Goal: Task Accomplishment & Management: Manage account settings

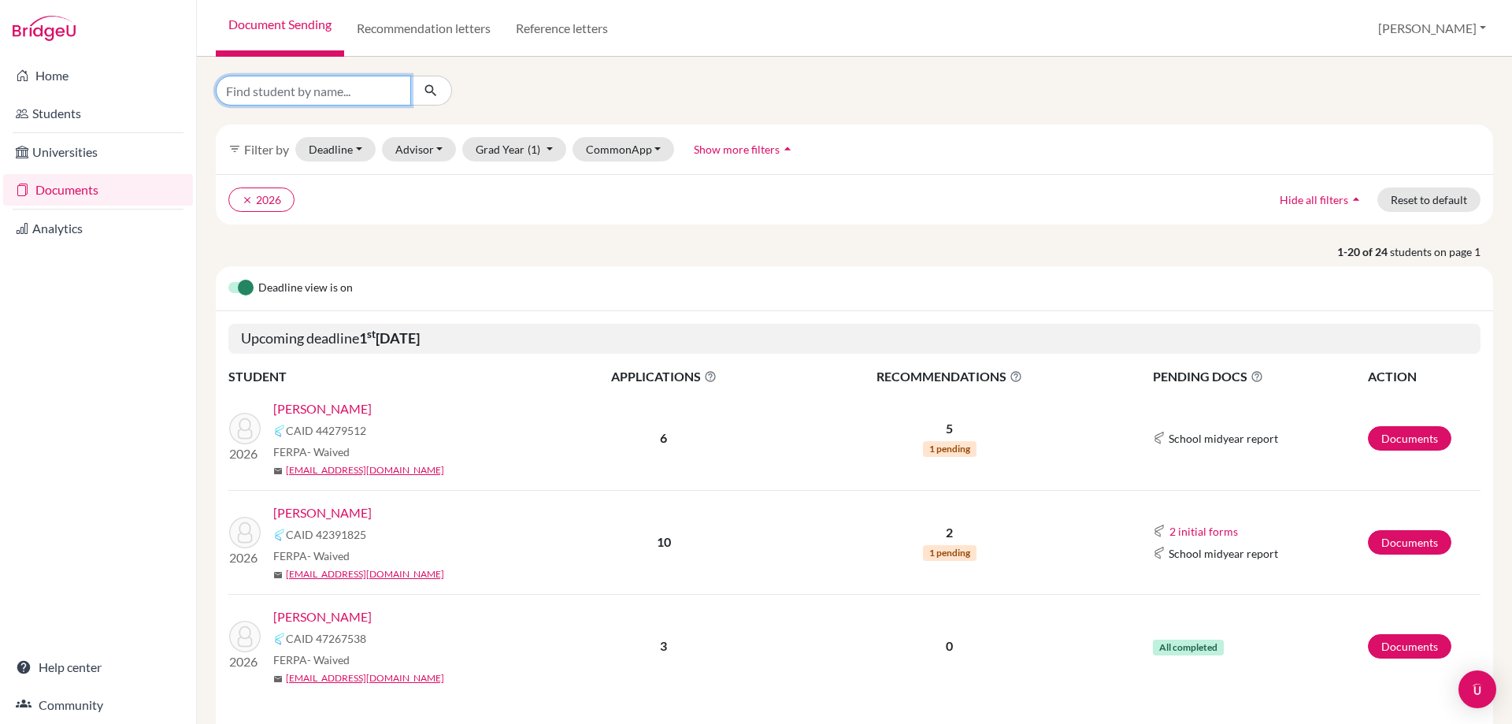
click at [357, 80] on input "Find student by name..." at bounding box center [313, 91] width 195 height 30
type input "angel tan"
click button "submit" at bounding box center [431, 91] width 42 height 30
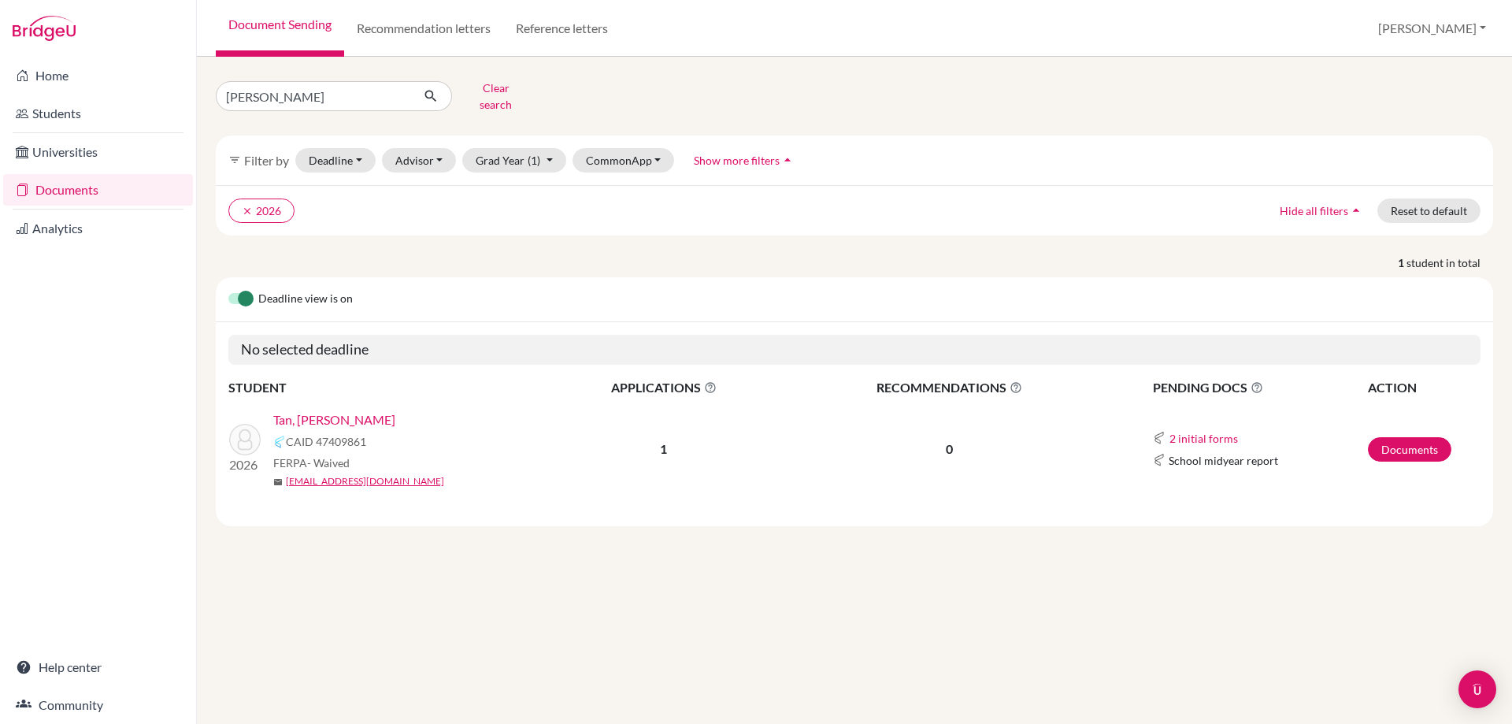
click at [335, 410] on link "Tan, [PERSON_NAME]" at bounding box center [334, 419] width 122 height 19
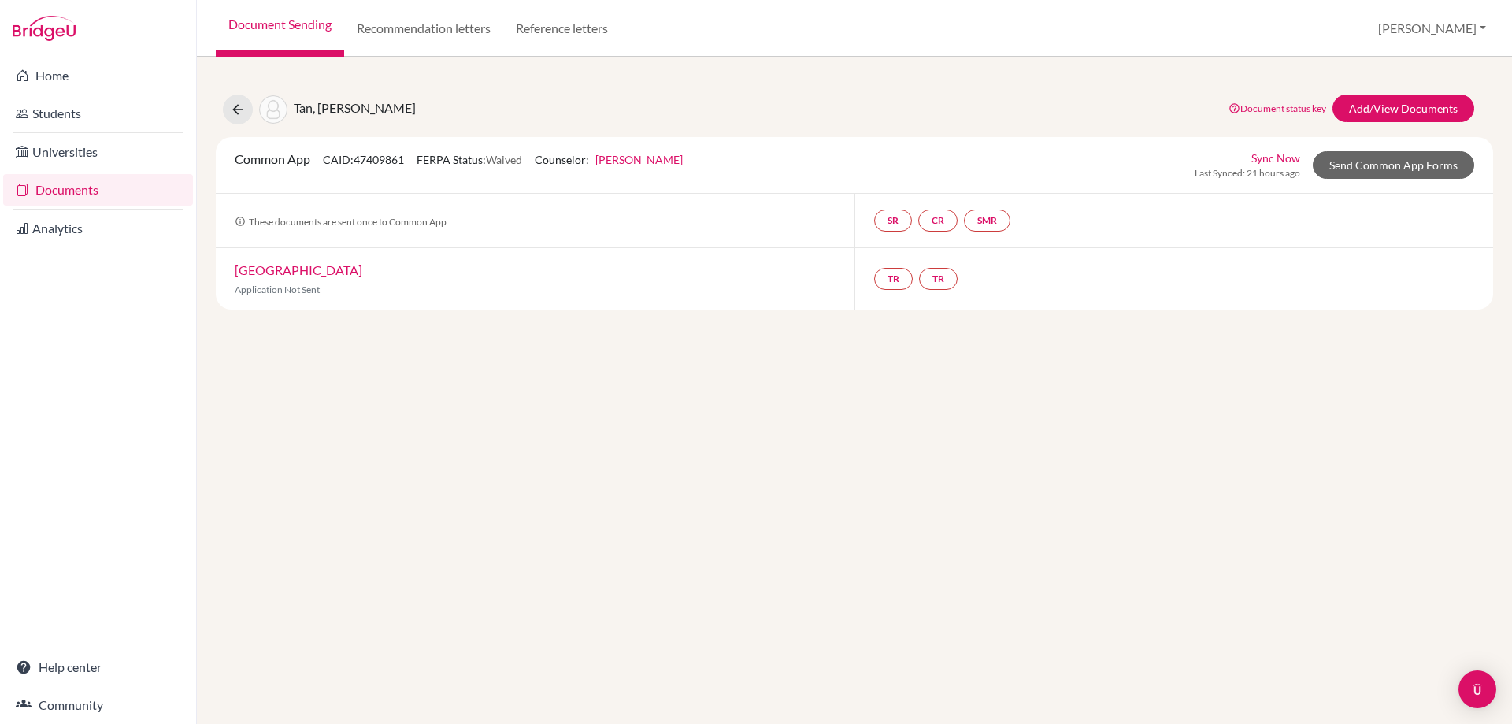
click at [302, 275] on link "[GEOGRAPHIC_DATA]" at bounding box center [299, 269] width 128 height 15
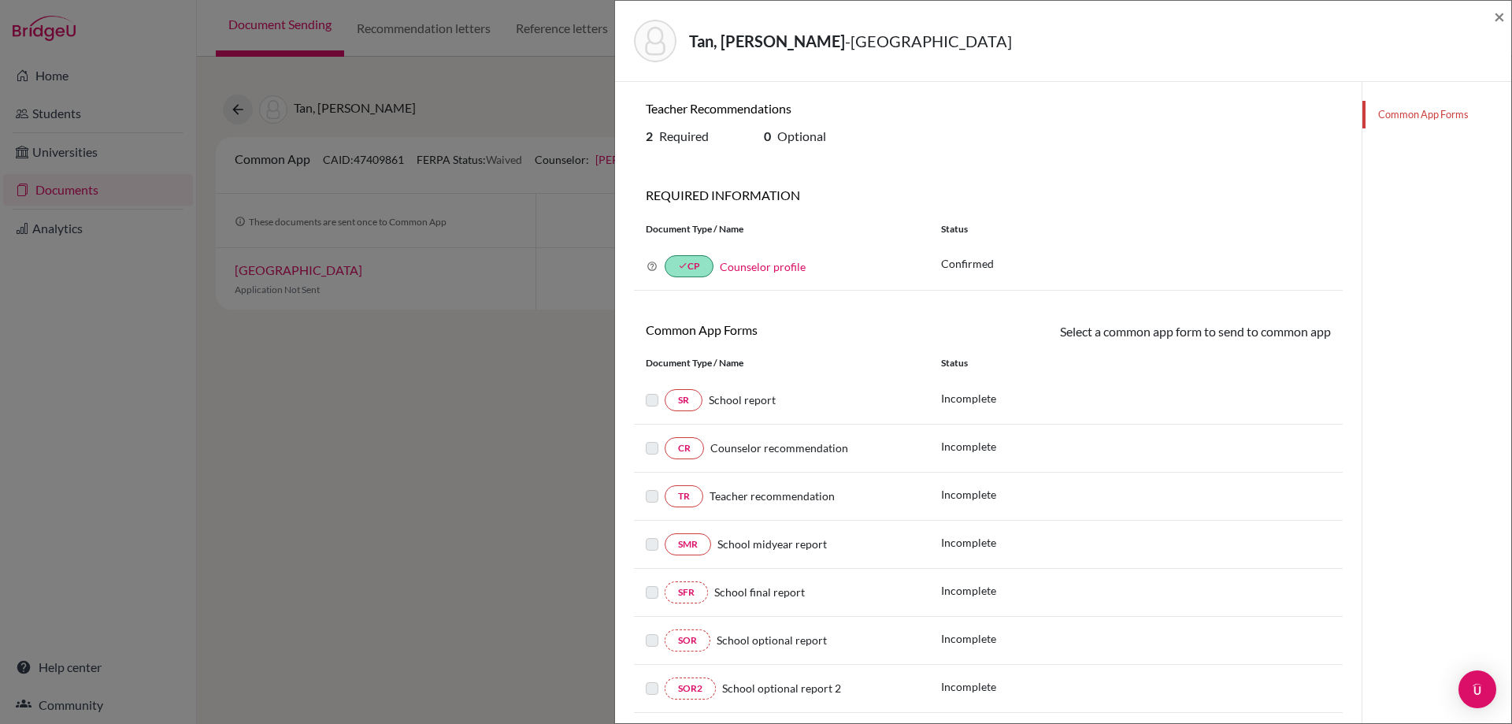
click at [393, 394] on div "Tan, [PERSON_NAME] - Boston College × Teacher Recommendations 2 Required 0 Opti…" at bounding box center [756, 362] width 1512 height 724
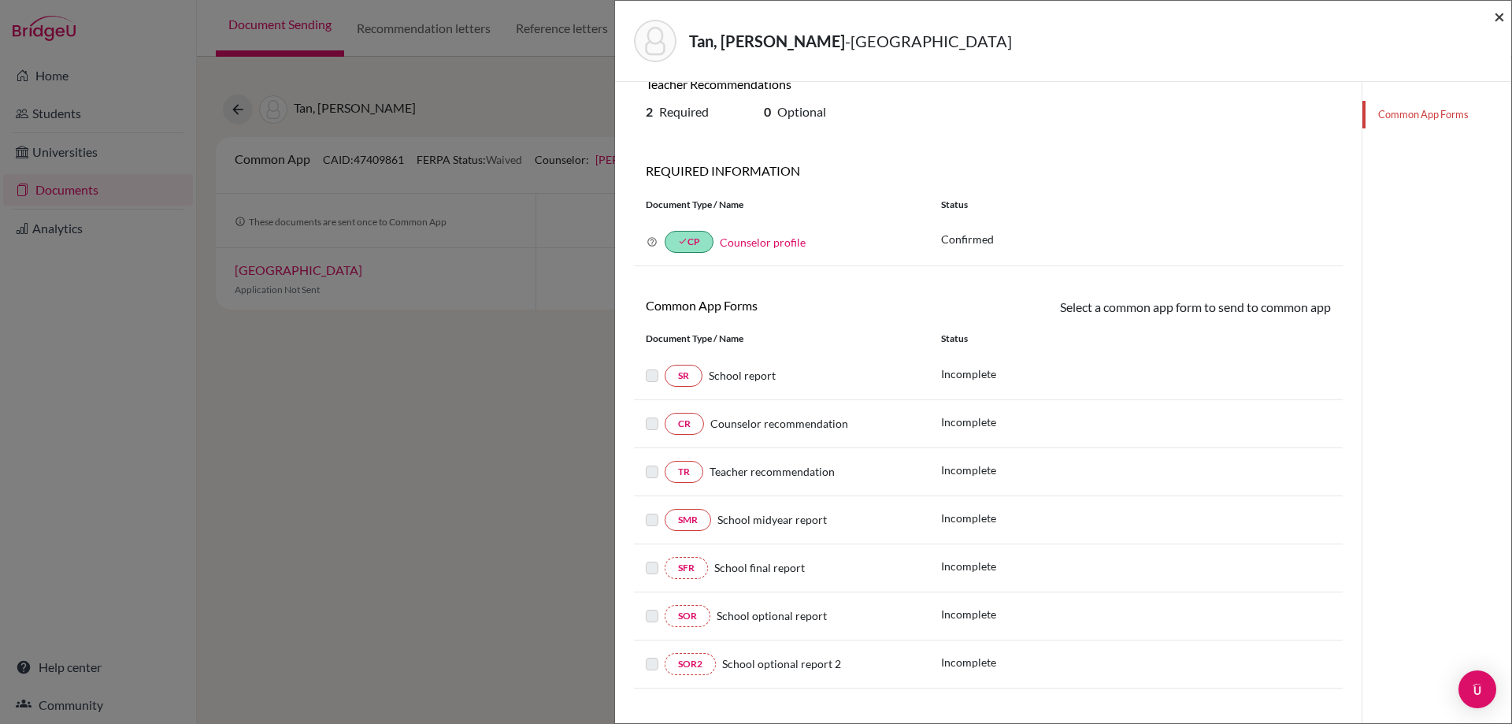
scroll to position [83, 0]
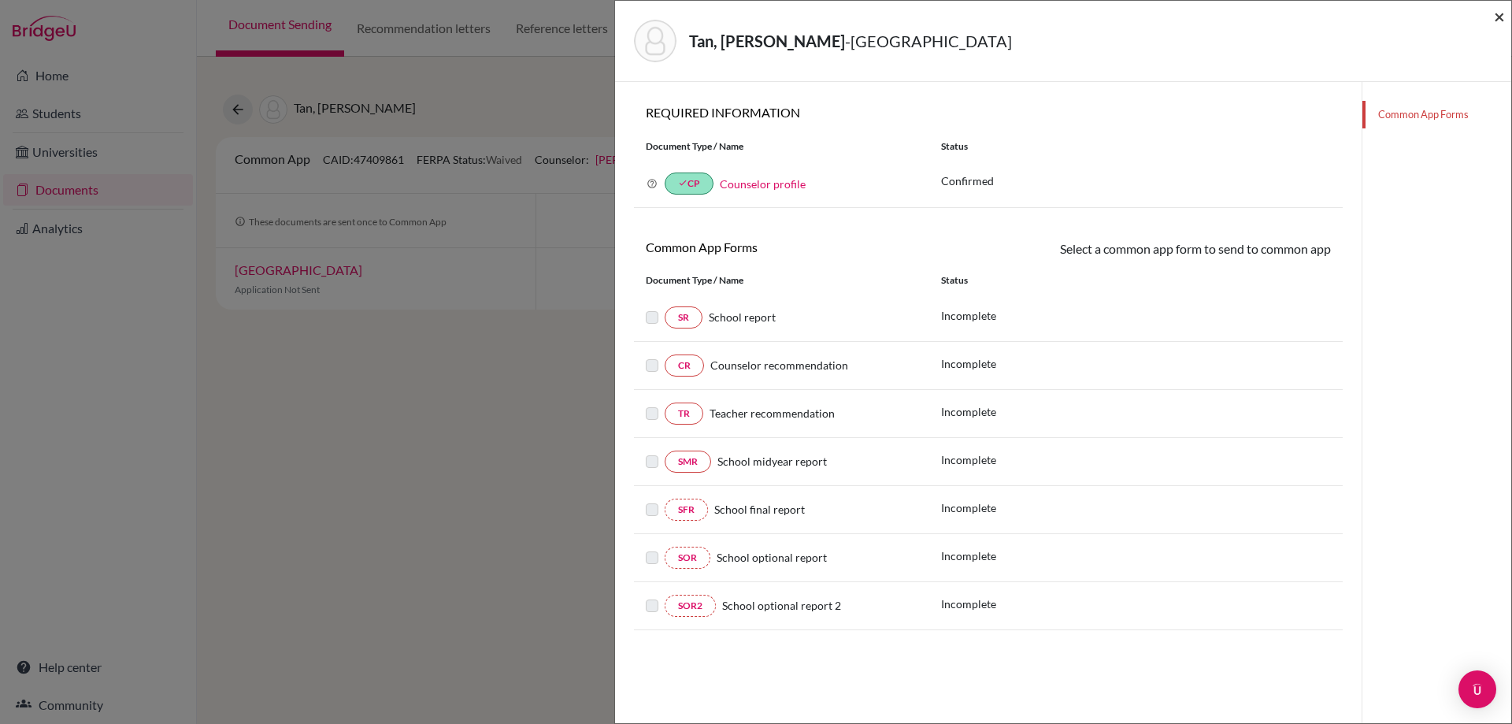
click at [1497, 20] on span "×" at bounding box center [1499, 16] width 11 height 23
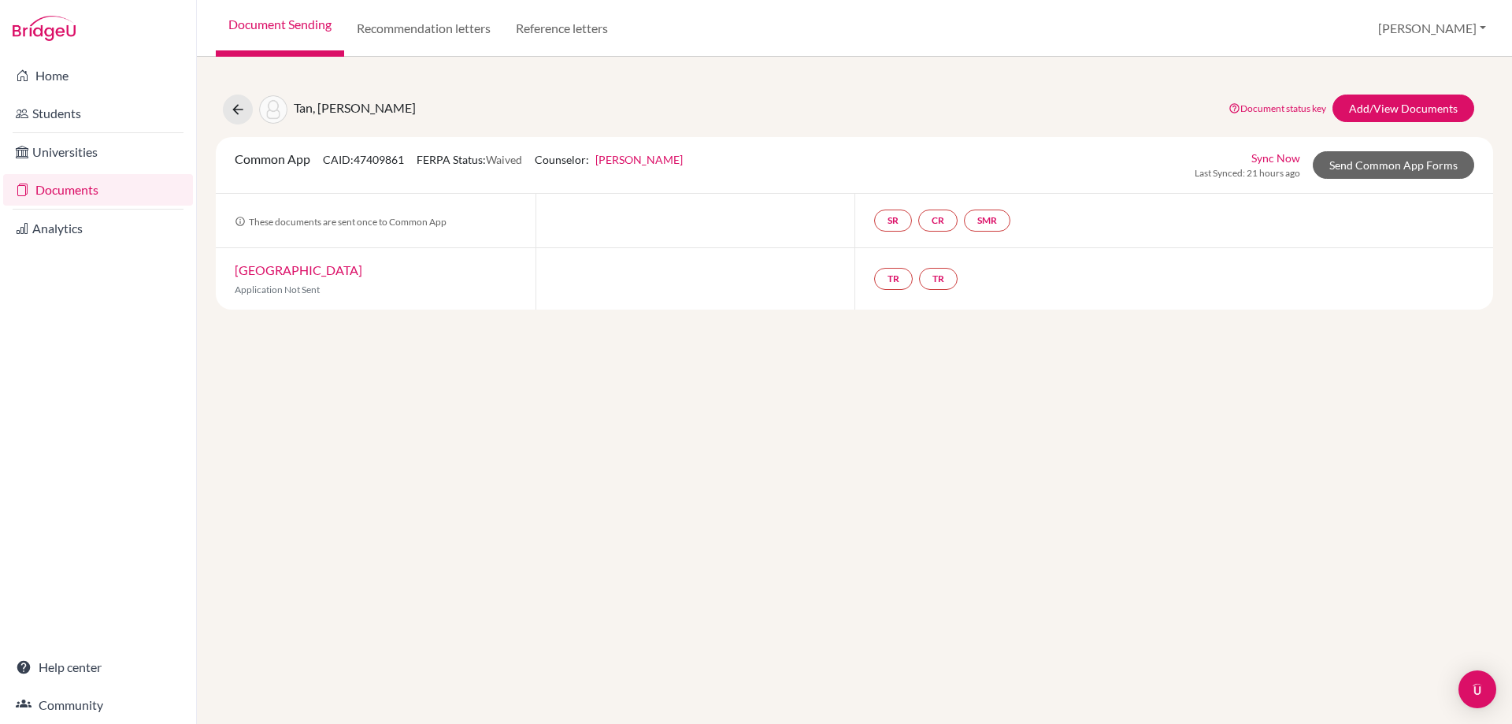
click at [65, 191] on link "Documents" at bounding box center [98, 190] width 190 height 32
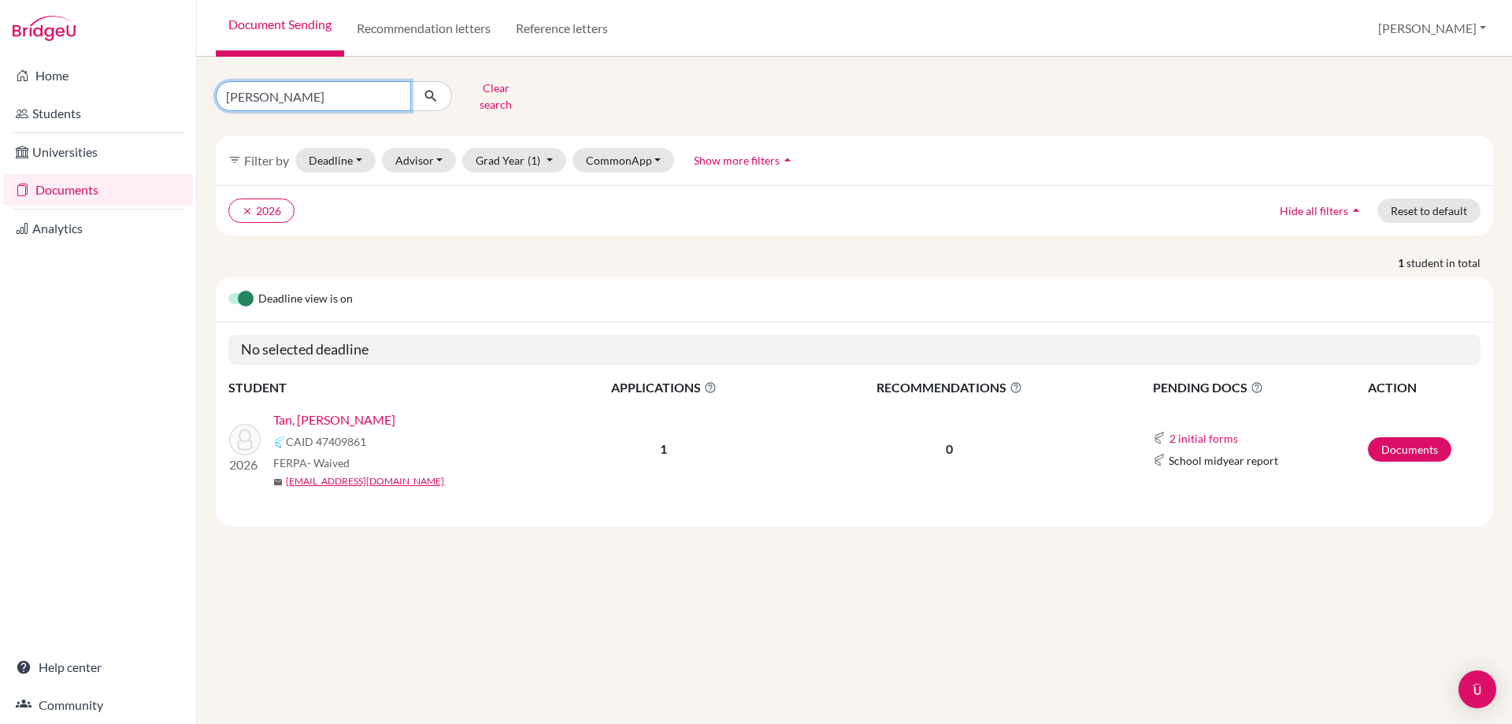
click at [395, 94] on input "angel tan" at bounding box center [313, 96] width 195 height 30
click at [395, 94] on input "Find student by name..." at bounding box center [313, 96] width 195 height 30
type input "d"
type input "lillian"
click button "submit" at bounding box center [431, 96] width 42 height 30
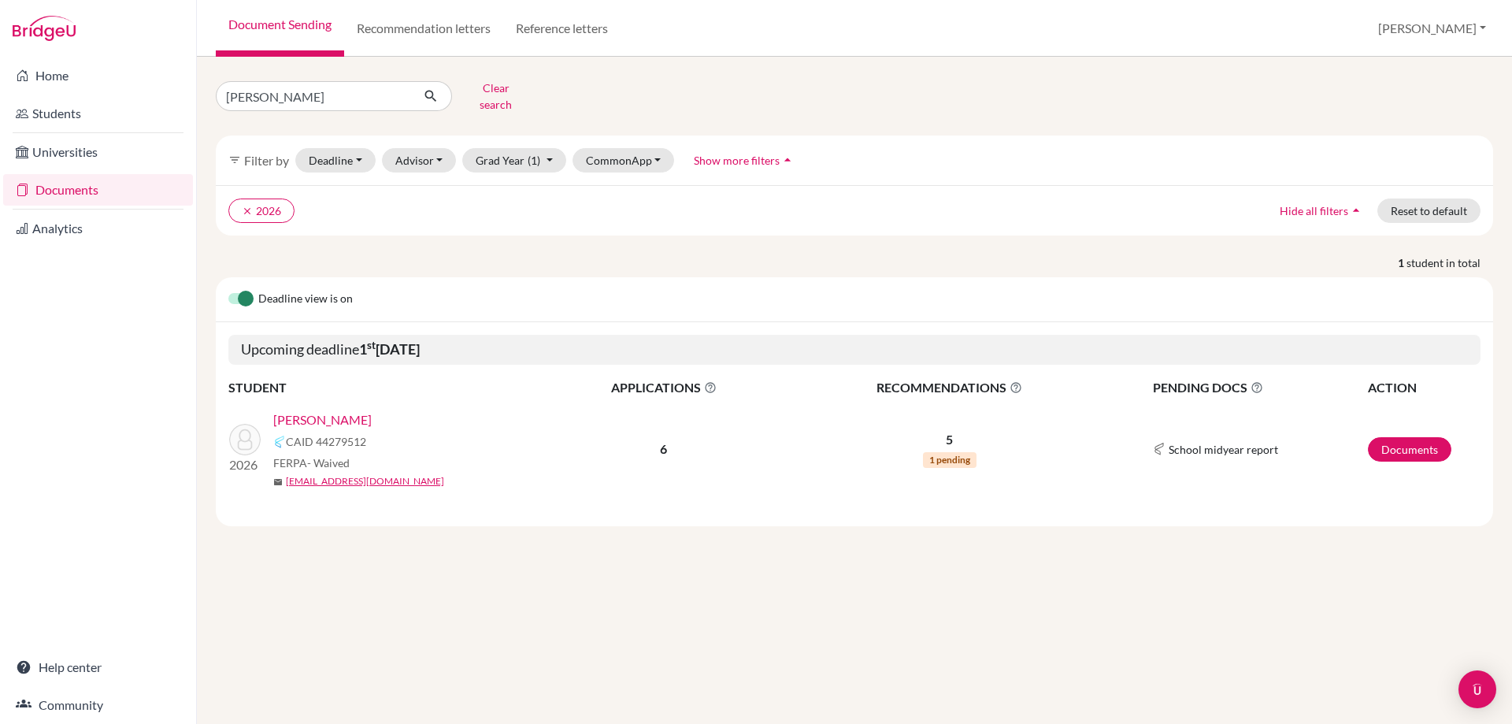
click at [339, 410] on link "LePoint , Lillian" at bounding box center [322, 419] width 98 height 19
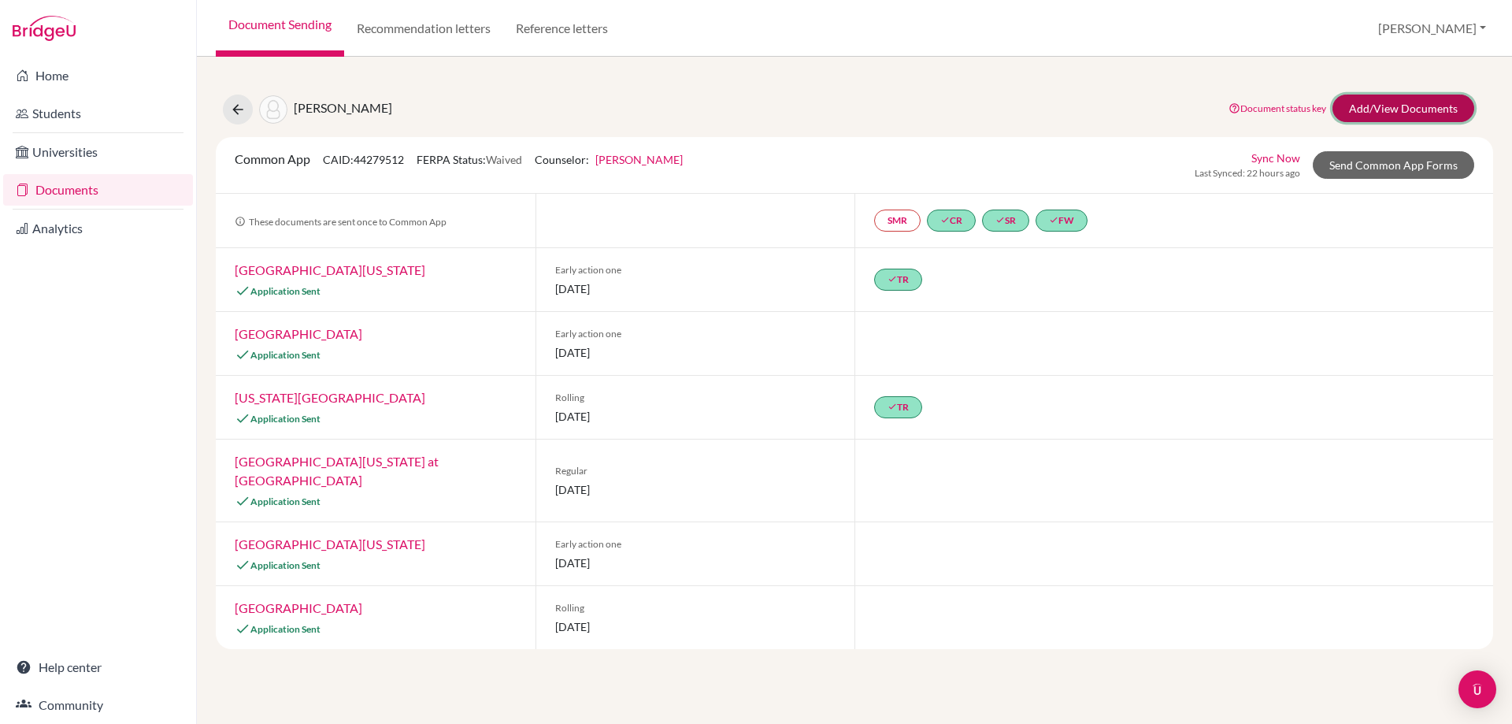
click at [1395, 107] on link "Add/View Documents" at bounding box center [1403, 109] width 142 height 28
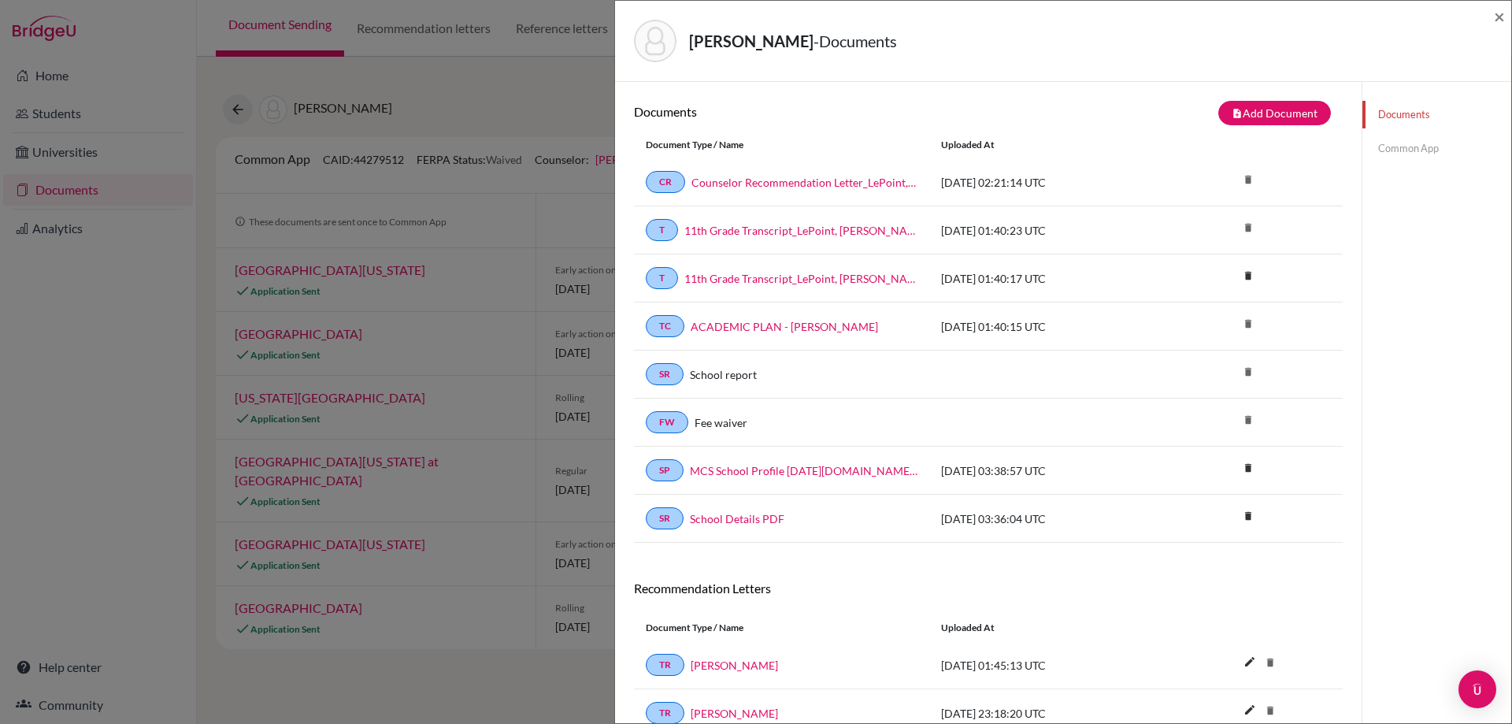
click at [1398, 154] on link "Common App" at bounding box center [1436, 149] width 149 height 28
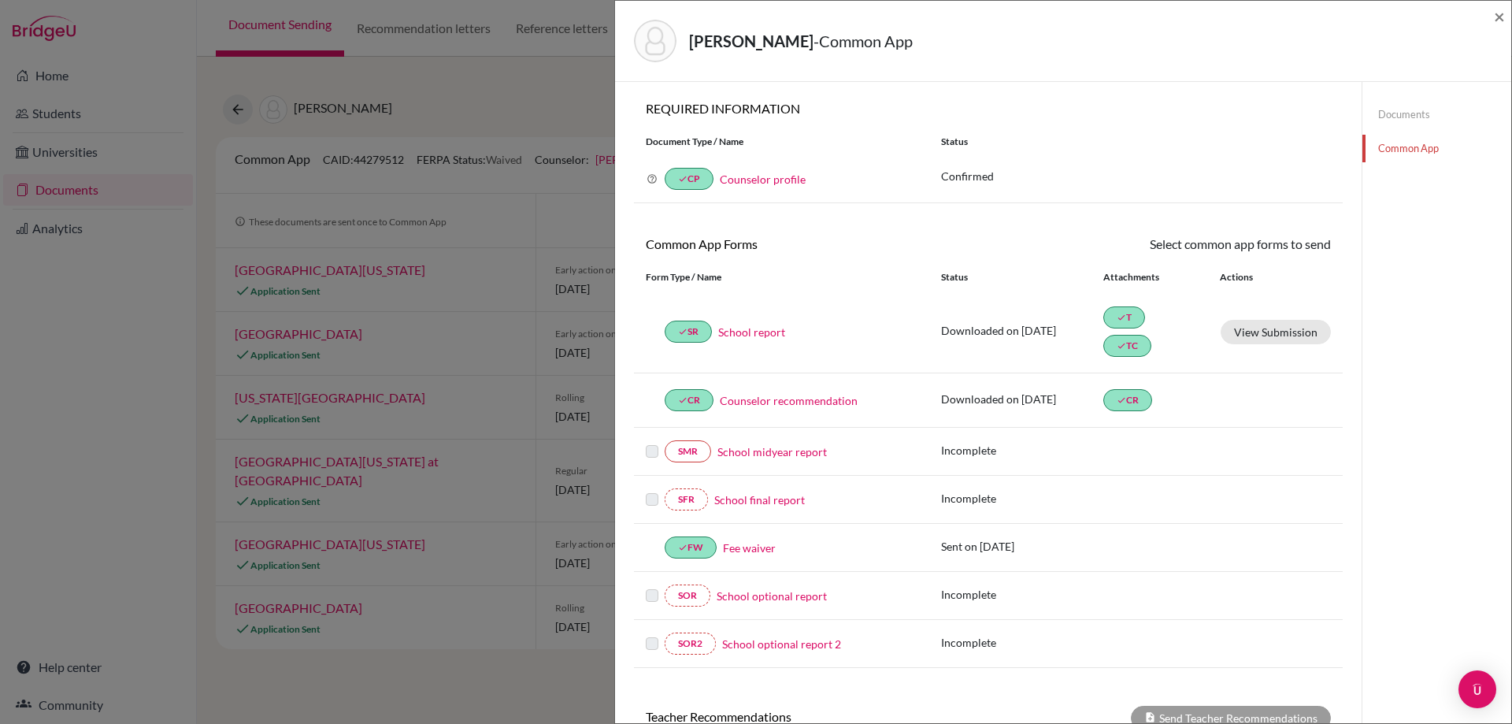
scroll to position [79, 0]
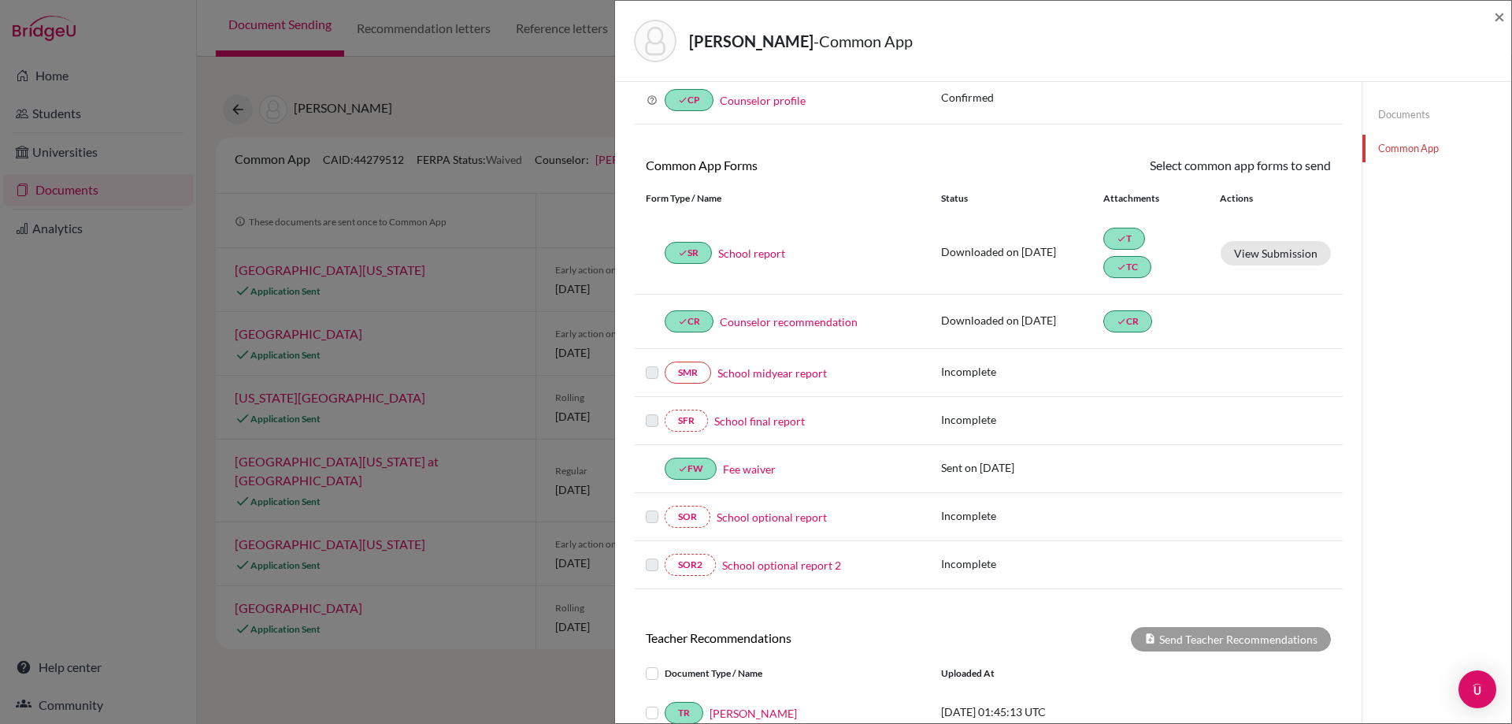
click at [373, 340] on div "LePoint, Lillian - Common App × × REQUIRED INFORMATION Document Type / Name Sta…" at bounding box center [756, 362] width 1512 height 724
click at [480, 76] on div "LePoint, Lillian - Common App × × REQUIRED INFORMATION Document Type / Name Sta…" at bounding box center [756, 362] width 1512 height 724
